Goal: Book appointment/travel/reservation

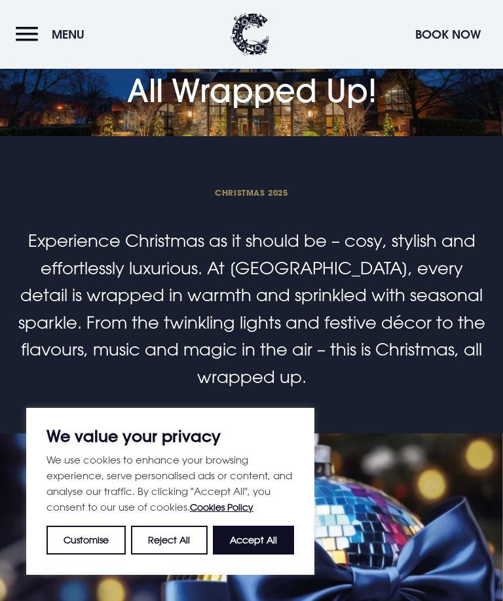
click at [249, 554] on button "Accept All" at bounding box center [253, 540] width 81 height 29
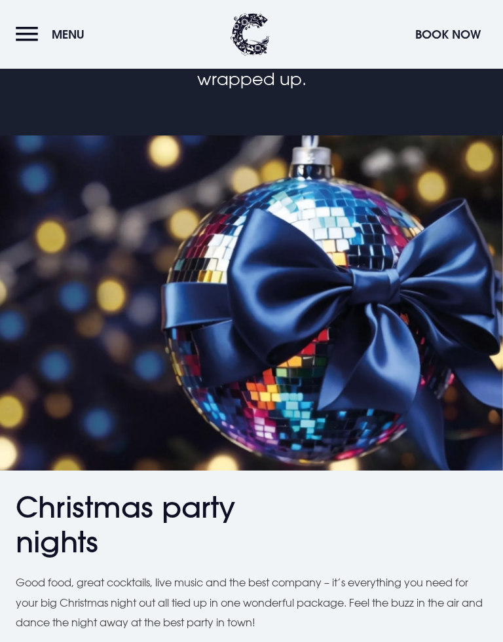
checkbox input "true"
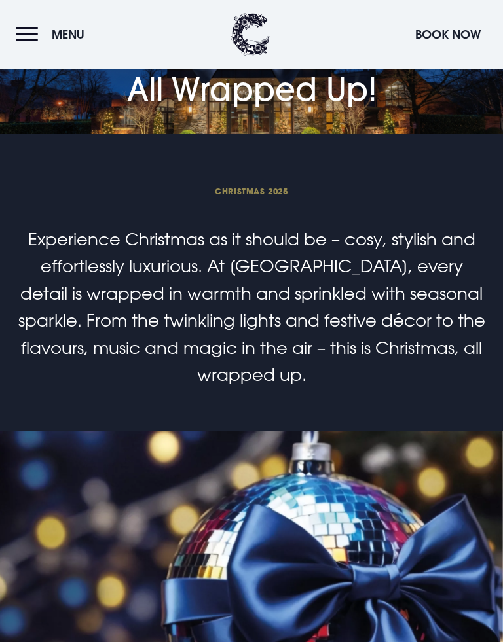
scroll to position [1734, 0]
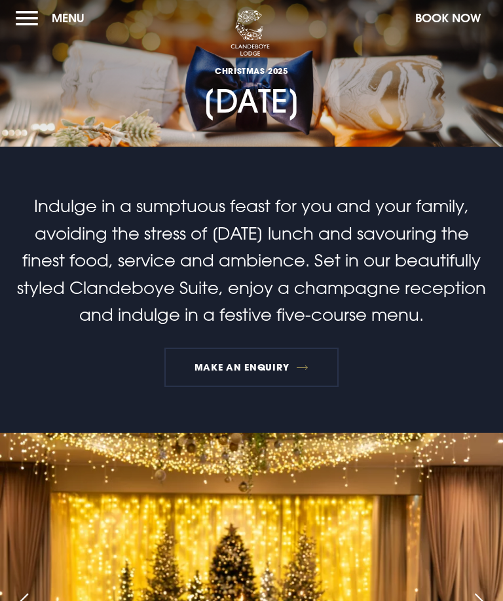
scroll to position [3, 0]
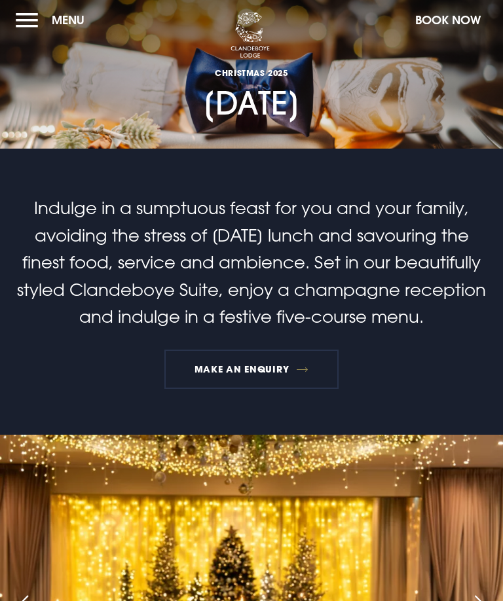
checkbox input "true"
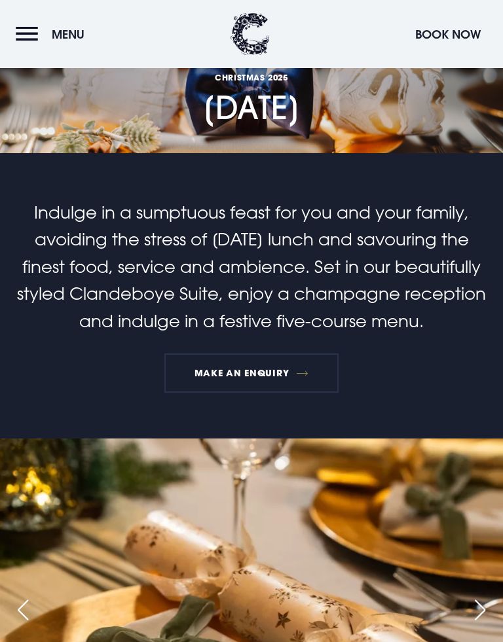
scroll to position [1164, 0]
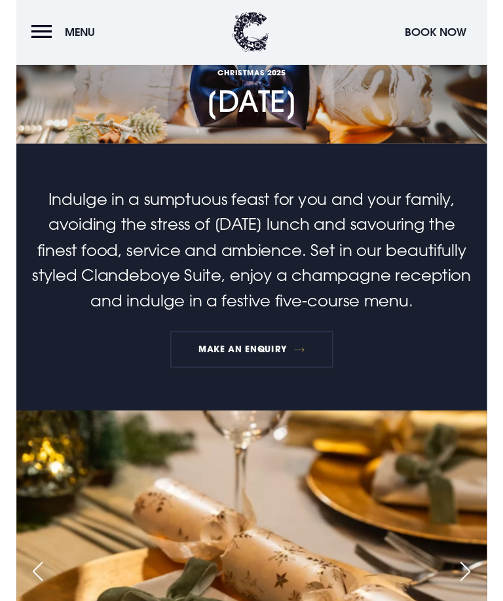
scroll to position [1164, 0]
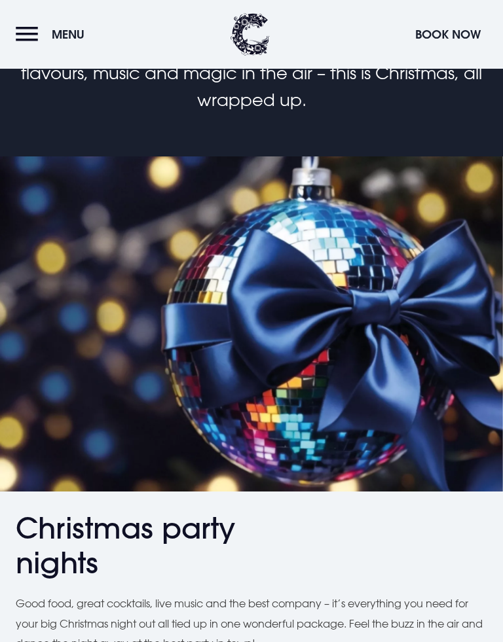
scroll to position [3, 0]
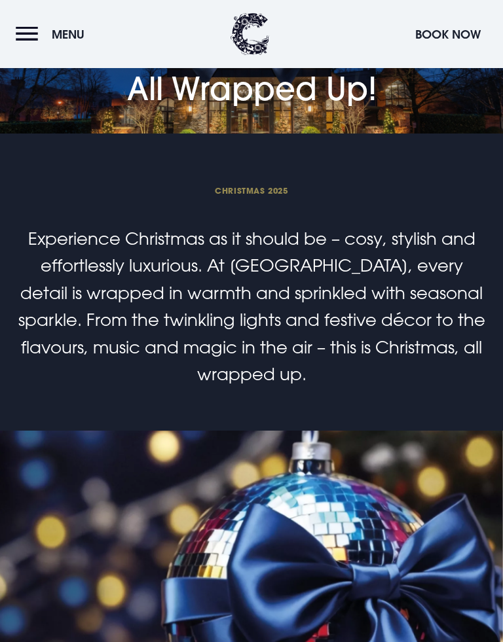
checkbox input "true"
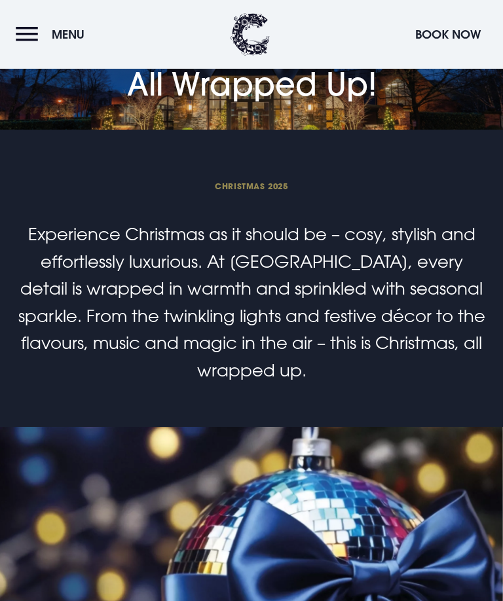
scroll to position [2466, 0]
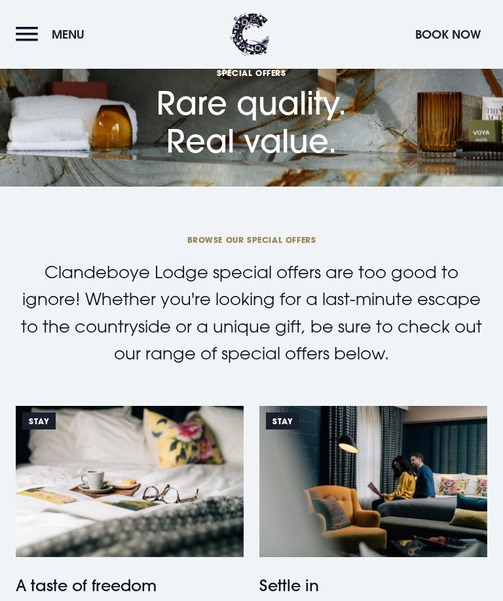
scroll to position [185, 0]
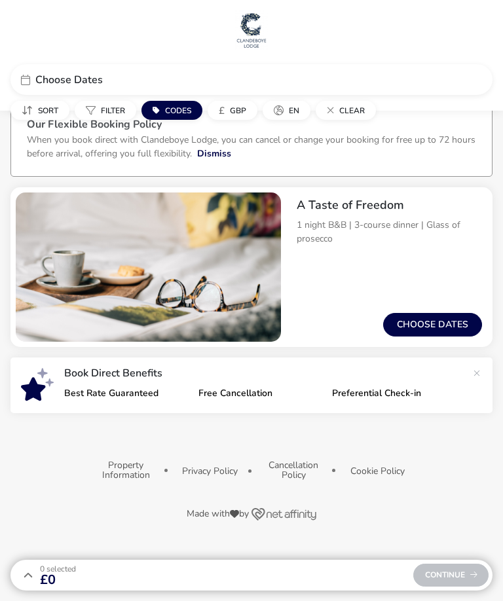
click at [62, 79] on span "Choose Dates" at bounding box center [68, 80] width 67 height 10
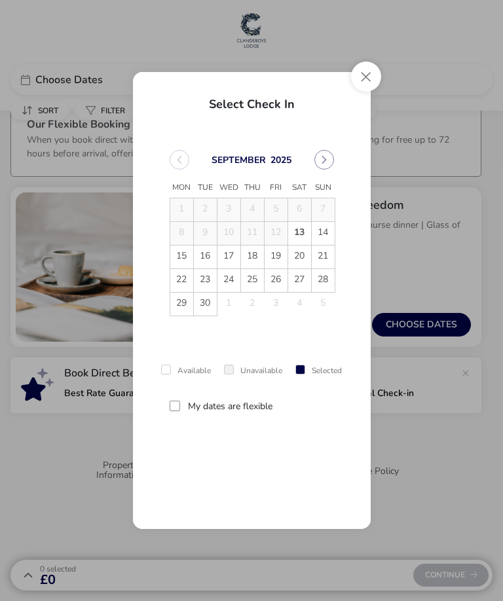
click at [328, 152] on button "Next Month" at bounding box center [324, 160] width 20 height 20
click at [323, 164] on button "Next Month" at bounding box center [324, 160] width 20 height 20
click at [332, 164] on button "Next Month" at bounding box center [324, 160] width 20 height 20
click at [242, 283] on span "25" at bounding box center [252, 280] width 23 height 23
click at [361, 76] on button "Close" at bounding box center [366, 77] width 30 height 30
